Goal: Information Seeking & Learning: Understand process/instructions

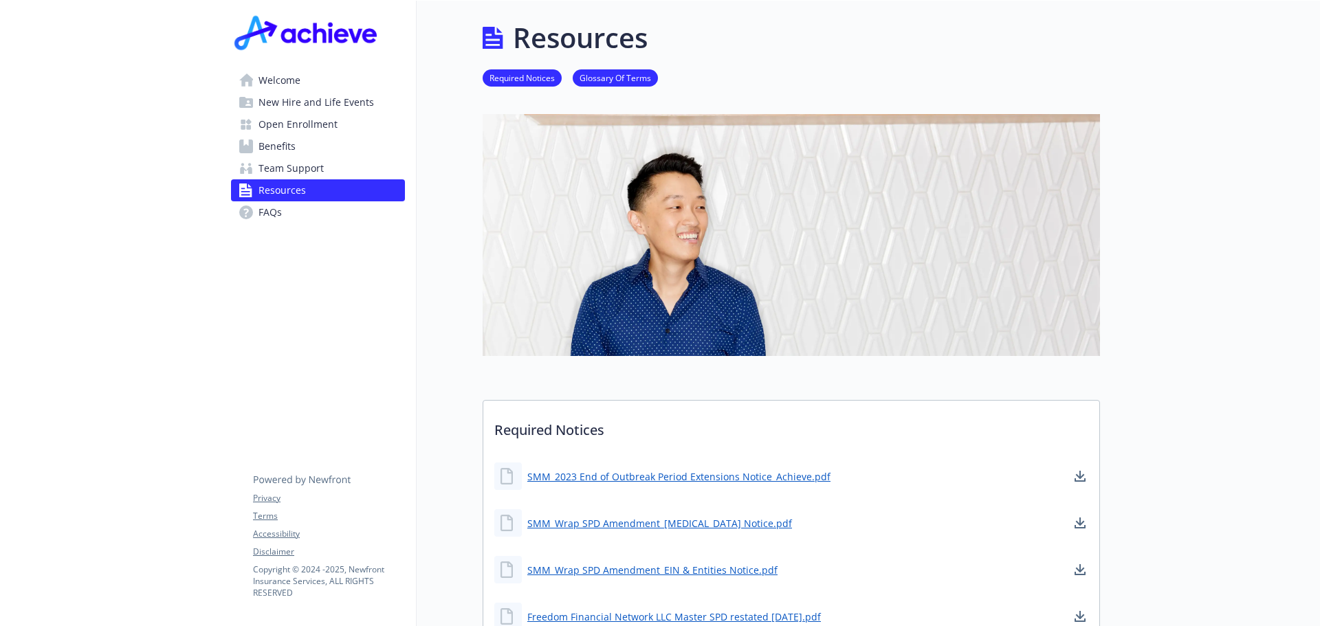
click at [314, 122] on span "Open Enrollment" at bounding box center [298, 124] width 79 height 22
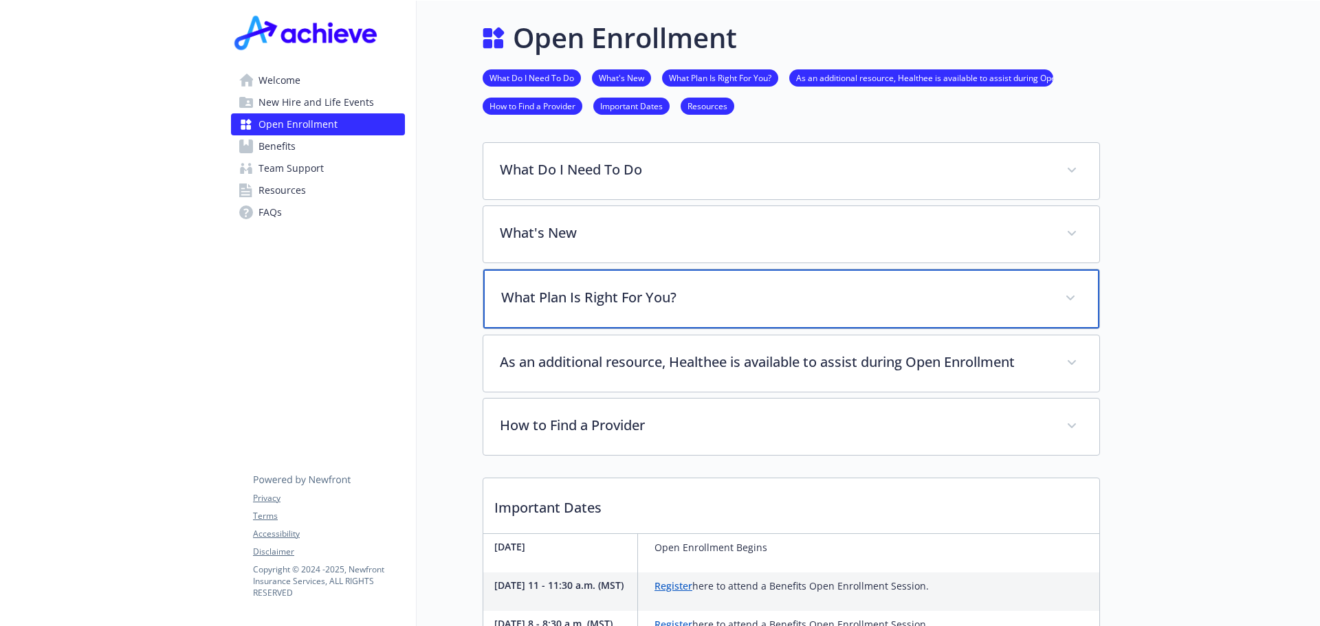
click at [639, 300] on p "What Plan Is Right For You?" at bounding box center [774, 297] width 547 height 21
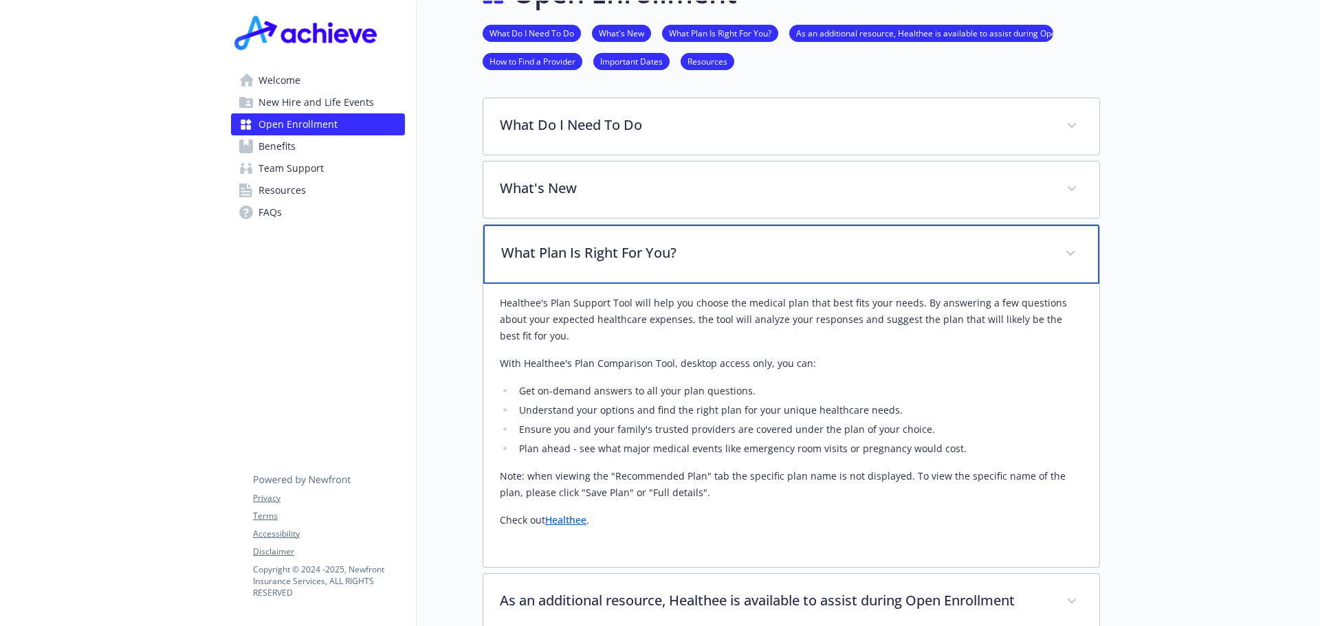
scroll to position [69, 0]
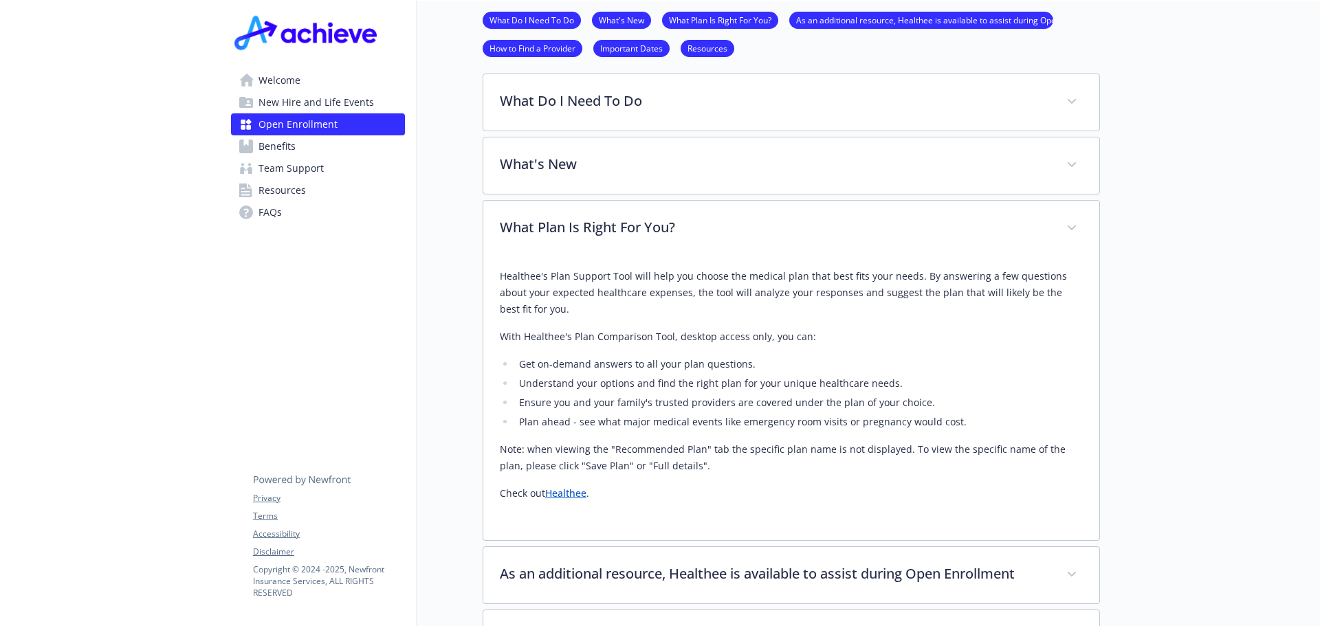
click at [558, 494] on link "Healthee" at bounding box center [565, 493] width 41 height 13
